Goal: Task Accomplishment & Management: Use online tool/utility

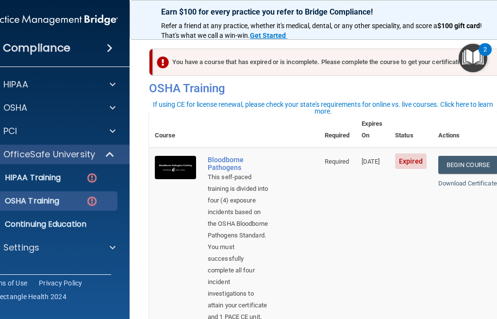
scroll to position [0, 0]
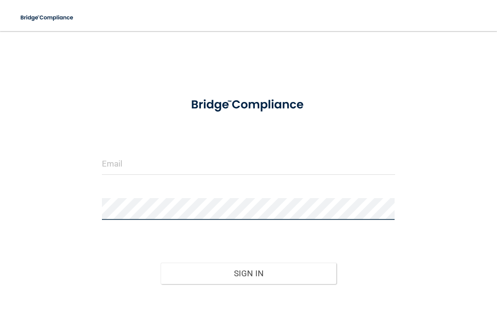
scroll to position [146, 0]
